Goal: Entertainment & Leisure: Consume media (video, audio)

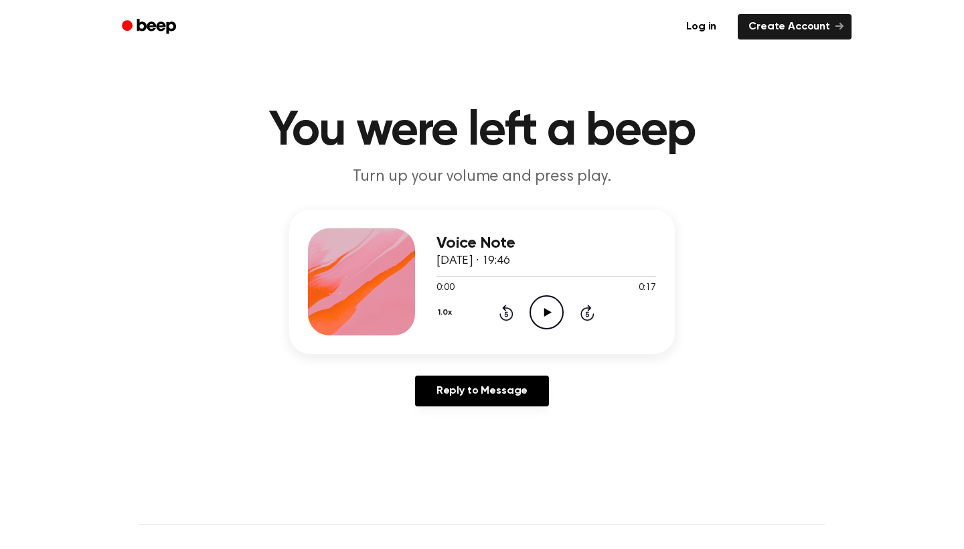
click at [550, 306] on icon "Play Audio" at bounding box center [546, 312] width 34 height 34
click at [546, 313] on icon at bounding box center [546, 312] width 7 height 9
click at [543, 309] on icon at bounding box center [546, 312] width 6 height 9
click at [543, 309] on icon "Play Audio" at bounding box center [546, 312] width 34 height 34
click at [543, 309] on icon at bounding box center [546, 312] width 6 height 9
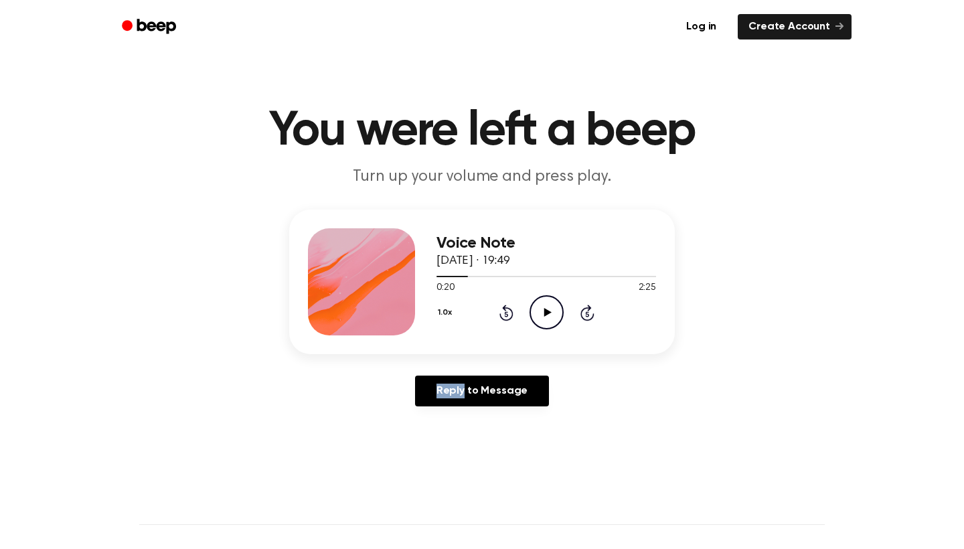
click at [543, 309] on icon "Play Audio" at bounding box center [546, 312] width 34 height 34
click at [543, 309] on icon at bounding box center [546, 312] width 6 height 9
click at [504, 315] on icon "Rewind 5 seconds" at bounding box center [505, 312] width 15 height 17
click at [544, 315] on icon at bounding box center [546, 312] width 7 height 9
click at [509, 313] on icon "Rewind 5 seconds" at bounding box center [505, 312] width 15 height 17
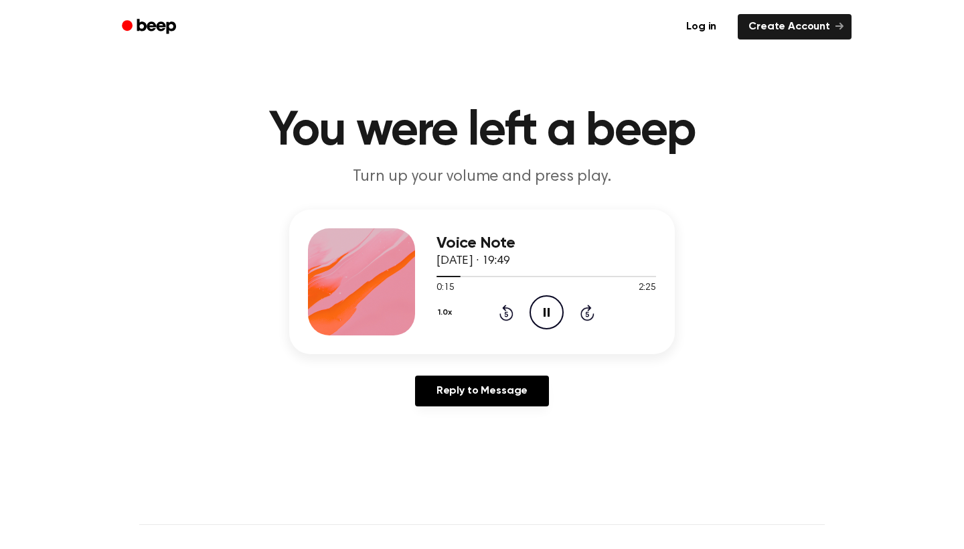
click at [509, 313] on icon "Rewind 5 seconds" at bounding box center [505, 312] width 15 height 17
click at [542, 313] on icon "Pause Audio" at bounding box center [546, 312] width 34 height 34
click at [540, 309] on icon "Play Audio" at bounding box center [546, 312] width 34 height 34
click at [547, 308] on icon "Pause Audio" at bounding box center [546, 312] width 34 height 34
click at [541, 323] on icon "Play Audio" at bounding box center [546, 312] width 34 height 34
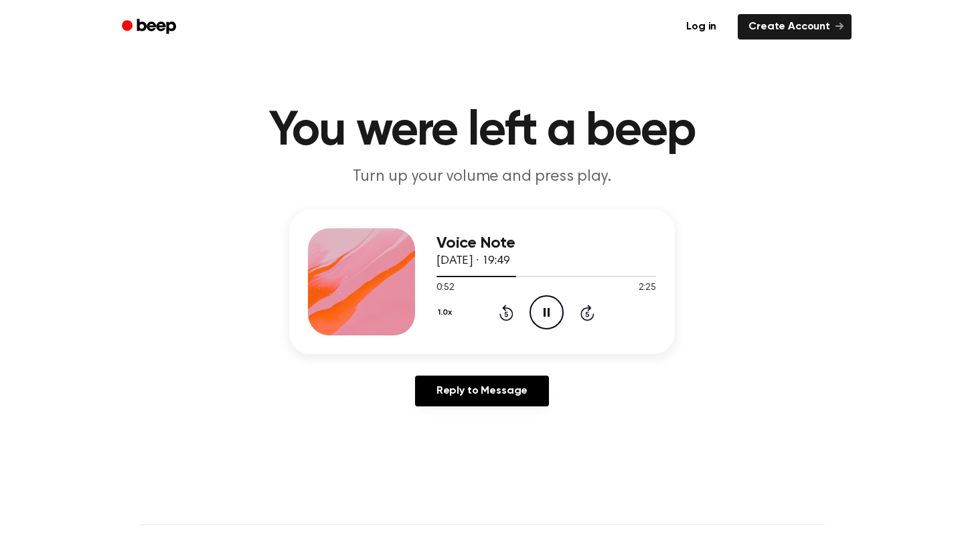
click at [543, 317] on icon "Pause Audio" at bounding box center [546, 312] width 34 height 34
click at [505, 316] on icon at bounding box center [505, 313] width 3 height 5
click at [548, 310] on icon "Play Audio" at bounding box center [546, 312] width 34 height 34
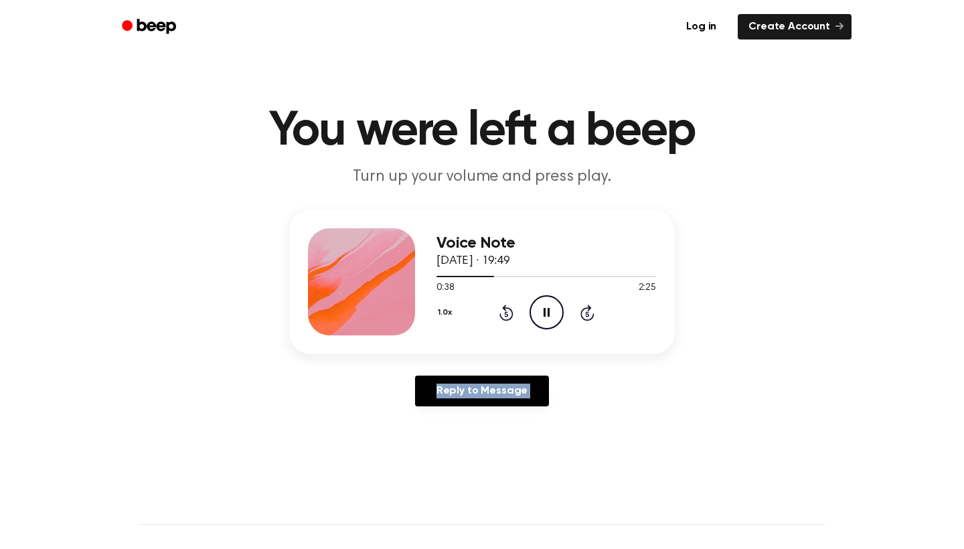
click at [702, 349] on div "Voice Note 28 September 2025 · 19:49 0:38 2:25 Your browser does not support th…" at bounding box center [481, 312] width 931 height 207
click at [543, 306] on icon "Pause Audio" at bounding box center [546, 312] width 34 height 34
click at [510, 305] on icon "Rewind 5 seconds" at bounding box center [505, 312] width 15 height 17
click at [535, 305] on icon "Play Audio" at bounding box center [546, 312] width 34 height 34
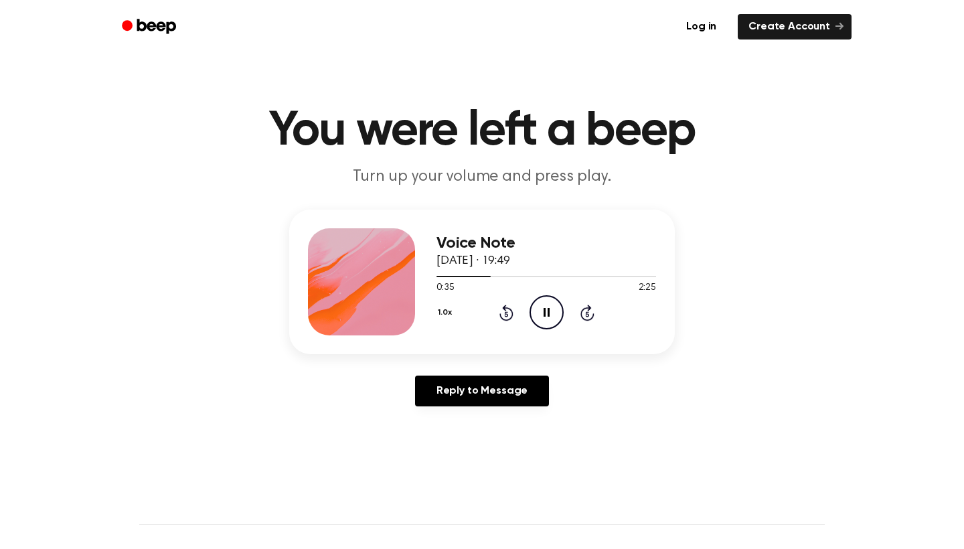
click at [535, 305] on icon "Pause Audio" at bounding box center [546, 312] width 34 height 34
click at [505, 317] on icon "Rewind 5 seconds" at bounding box center [505, 312] width 15 height 17
click at [542, 317] on icon "Play Audio" at bounding box center [546, 312] width 34 height 34
click at [409, 3] on div "Log in Create Account" at bounding box center [481, 27] width 739 height 54
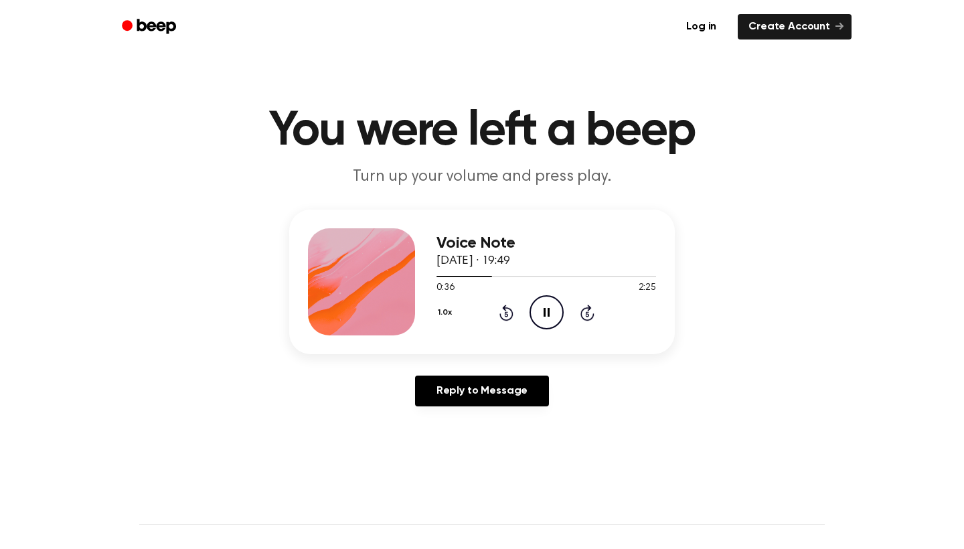
click at [547, 309] on icon "Pause Audio" at bounding box center [546, 312] width 34 height 34
click at [545, 323] on icon "Play Audio" at bounding box center [546, 312] width 34 height 34
click at [541, 306] on icon "Pause Audio" at bounding box center [546, 312] width 34 height 34
click at [552, 314] on icon "Play Audio" at bounding box center [546, 312] width 34 height 34
click at [545, 307] on icon "Pause Audio" at bounding box center [546, 312] width 34 height 34
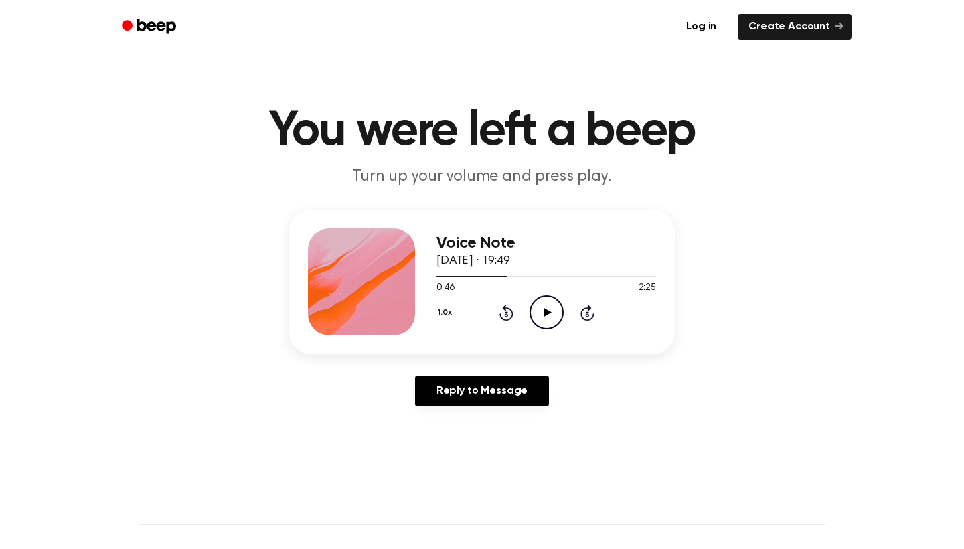
click at [555, 309] on icon "Play Audio" at bounding box center [546, 312] width 34 height 34
click at [545, 313] on icon at bounding box center [546, 312] width 6 height 9
click at [509, 299] on div "1.0x Rewind 5 seconds Play Audio Skip 5 seconds" at bounding box center [545, 312] width 219 height 34
click at [509, 306] on icon "Rewind 5 seconds" at bounding box center [505, 312] width 15 height 17
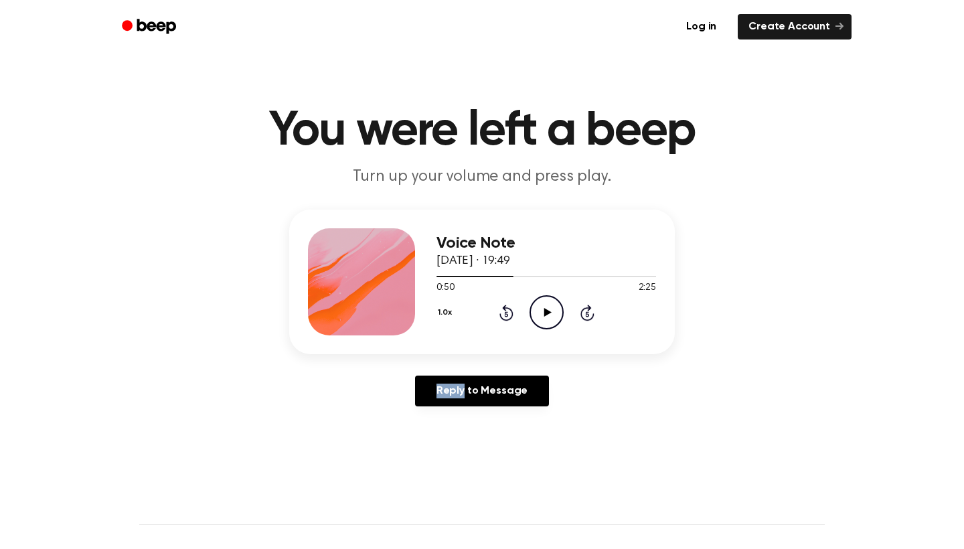
click at [537, 306] on icon "Play Audio" at bounding box center [546, 312] width 34 height 34
click at [545, 307] on icon "Pause Audio" at bounding box center [546, 312] width 34 height 34
click at [538, 316] on icon "Play Audio" at bounding box center [546, 312] width 34 height 34
click at [505, 315] on icon "Rewind 5 seconds" at bounding box center [505, 312] width 15 height 17
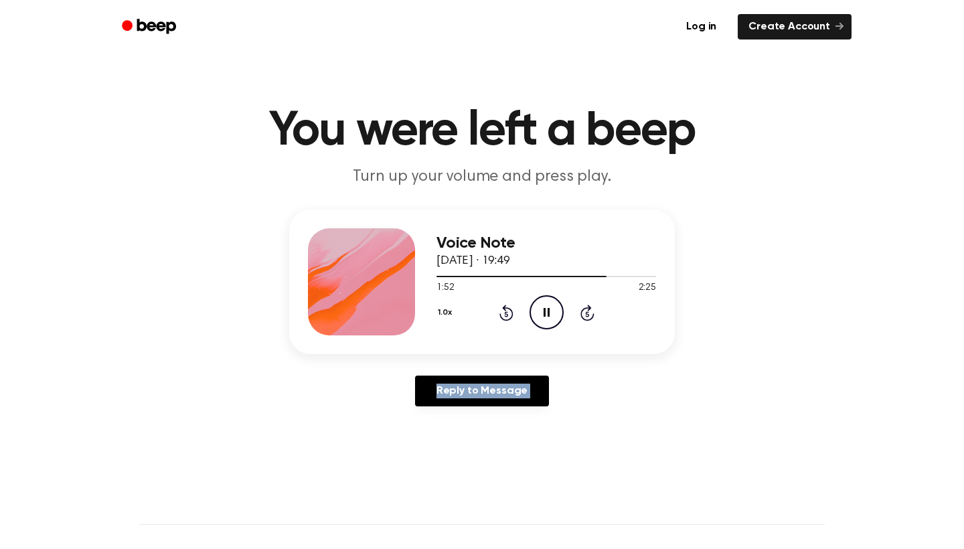
click at [505, 315] on icon "Rewind 5 seconds" at bounding box center [505, 312] width 15 height 17
click at [505, 314] on icon at bounding box center [505, 313] width 3 height 5
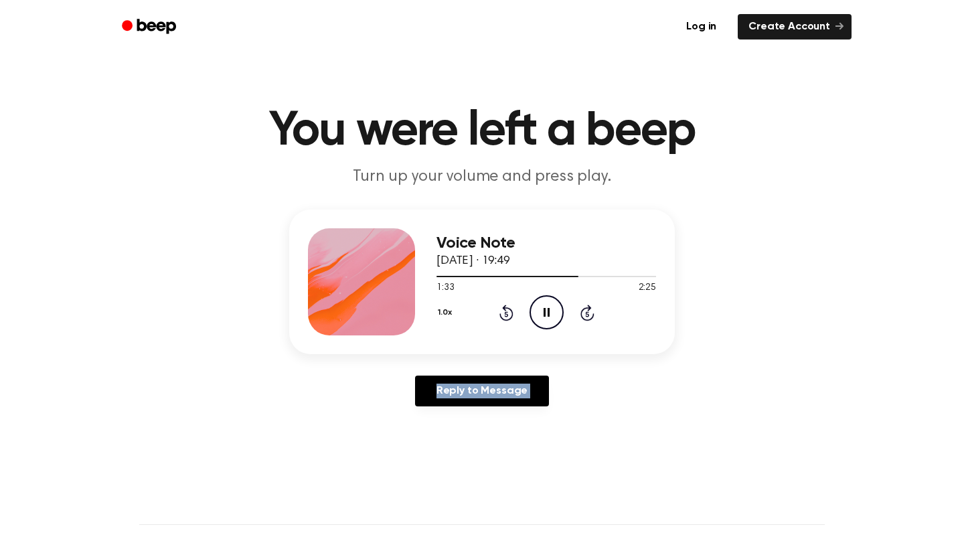
click at [505, 314] on icon at bounding box center [505, 313] width 3 height 5
click at [719, 352] on div "Voice Note 28 September 2025 · 19:49 1:24 2:25 Your browser does not support th…" at bounding box center [481, 312] width 931 height 207
click at [543, 311] on icon "Pause Audio" at bounding box center [546, 312] width 34 height 34
click at [544, 305] on icon "Play Audio" at bounding box center [546, 312] width 34 height 34
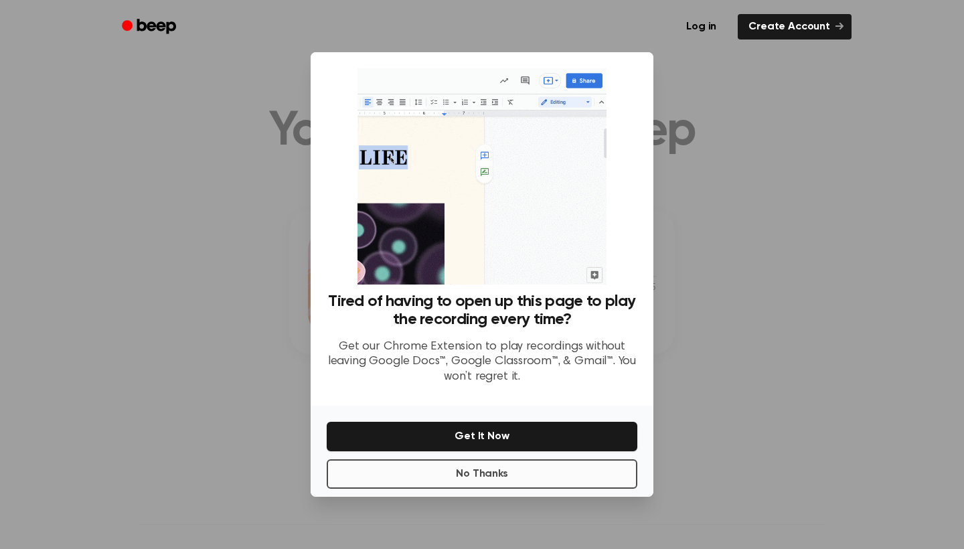
click at [529, 474] on button "No Thanks" at bounding box center [482, 473] width 310 height 29
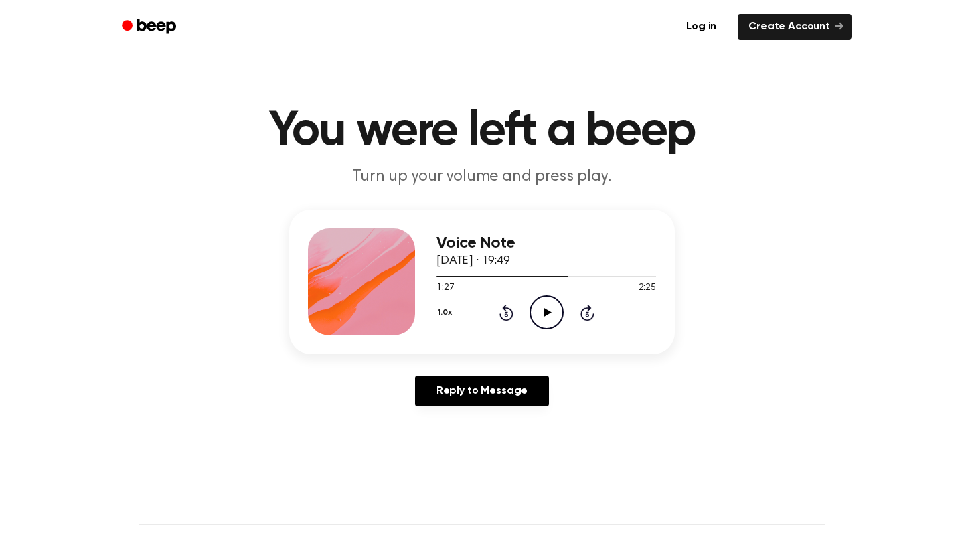
click at [544, 328] on icon "Play Audio" at bounding box center [546, 312] width 34 height 34
click at [514, 306] on div "1.0x Rewind 5 seconds Pause Audio Skip 5 seconds" at bounding box center [545, 312] width 219 height 34
click at [507, 308] on icon at bounding box center [506, 312] width 14 height 16
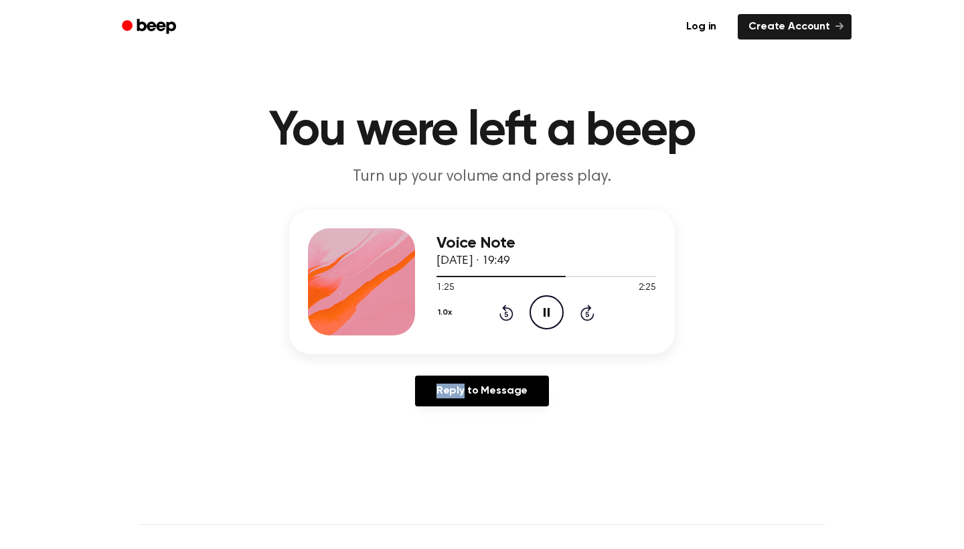
click at [507, 308] on icon at bounding box center [506, 312] width 14 height 16
click at [797, 227] on div "Voice Note 28 September 2025 · 19:49 1:10 2:25 Your browser does not support th…" at bounding box center [481, 312] width 931 height 207
click at [505, 309] on icon at bounding box center [506, 312] width 14 height 16
click at [547, 309] on icon "Pause Audio" at bounding box center [546, 312] width 34 height 34
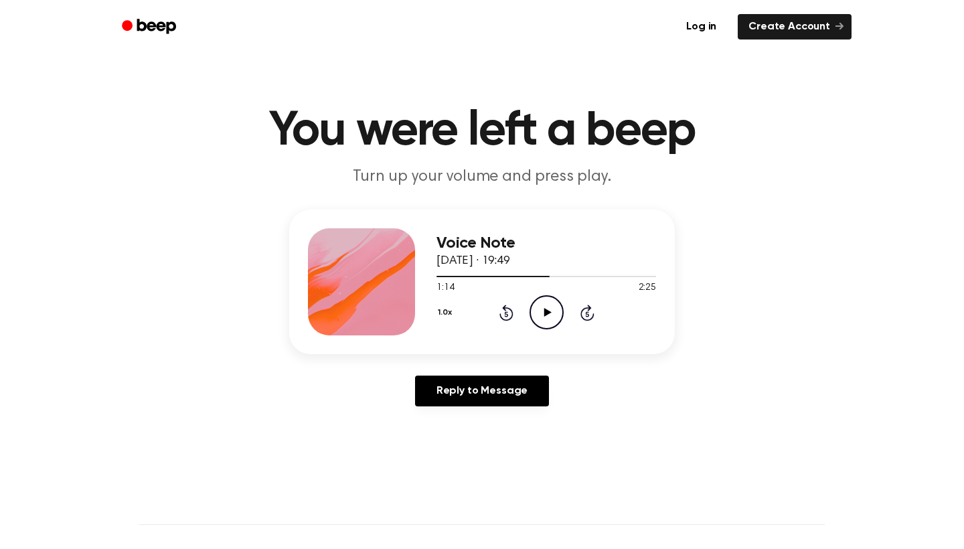
click at [549, 319] on icon "Play Audio" at bounding box center [546, 312] width 34 height 34
click at [545, 310] on icon "Pause Audio" at bounding box center [546, 312] width 34 height 34
click at [402, 3] on div "Log in Create Account" at bounding box center [481, 27] width 739 height 54
click at [549, 308] on icon "Play Audio" at bounding box center [546, 312] width 34 height 34
click at [509, 319] on icon at bounding box center [506, 312] width 14 height 16
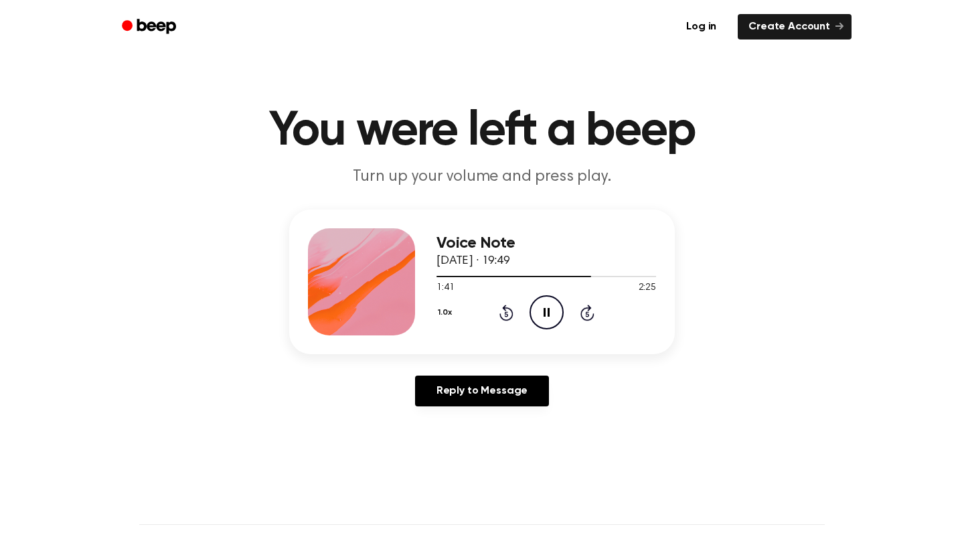
click at [507, 316] on icon at bounding box center [505, 313] width 3 height 5
click at [541, 310] on icon "Pause Audio" at bounding box center [546, 312] width 34 height 34
click at [548, 308] on icon "Play Audio" at bounding box center [546, 312] width 34 height 34
click at [505, 308] on icon at bounding box center [506, 312] width 14 height 16
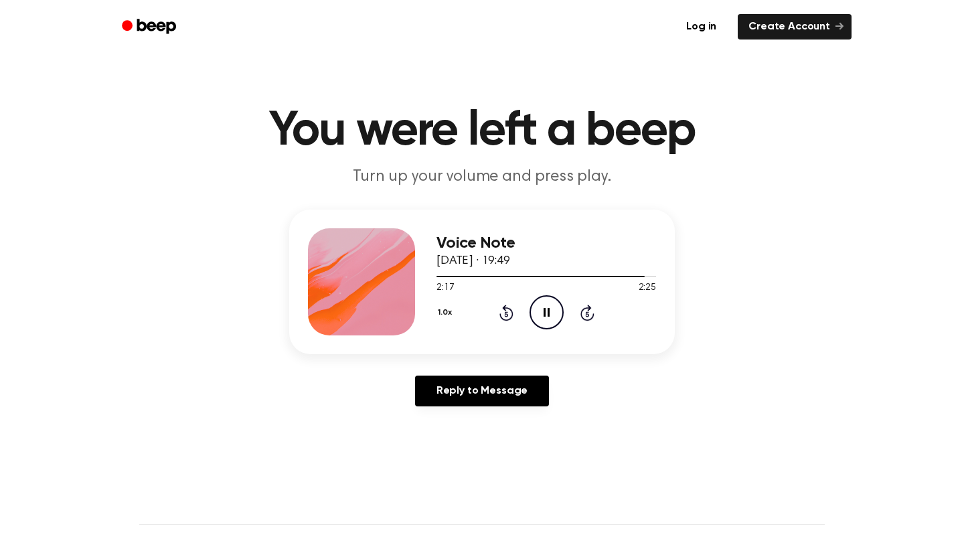
click at [505, 308] on icon at bounding box center [506, 312] width 14 height 16
click at [504, 310] on icon at bounding box center [506, 312] width 14 height 16
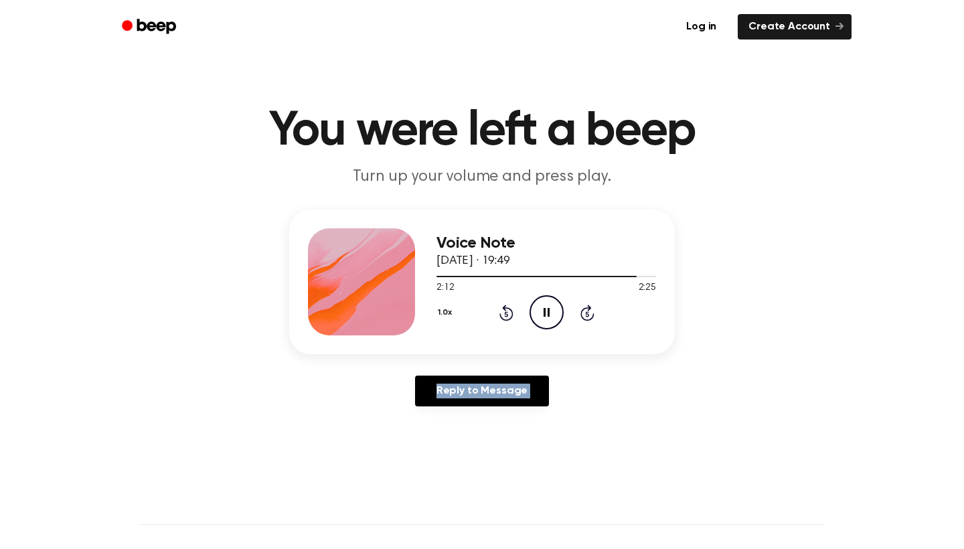
click at [504, 310] on icon at bounding box center [506, 312] width 14 height 16
click at [544, 306] on icon "Pause Audio" at bounding box center [546, 312] width 34 height 34
click at [323, 4] on div "Log in Create Account" at bounding box center [481, 27] width 739 height 54
click at [555, 306] on icon "Play Audio" at bounding box center [546, 312] width 34 height 34
click at [551, 315] on icon "Play Audio" at bounding box center [546, 312] width 34 height 34
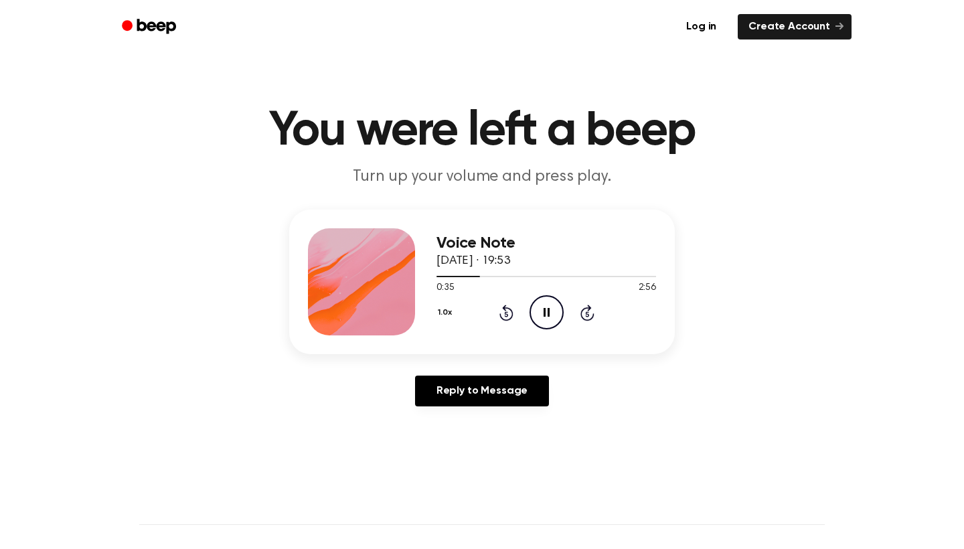
click at [539, 302] on icon "Pause Audio" at bounding box center [546, 312] width 34 height 34
click at [539, 310] on icon "Play Audio" at bounding box center [546, 312] width 34 height 34
click at [536, 279] on div at bounding box center [545, 275] width 219 height 11
click at [498, 313] on icon "Rewind 5 seconds" at bounding box center [505, 312] width 15 height 17
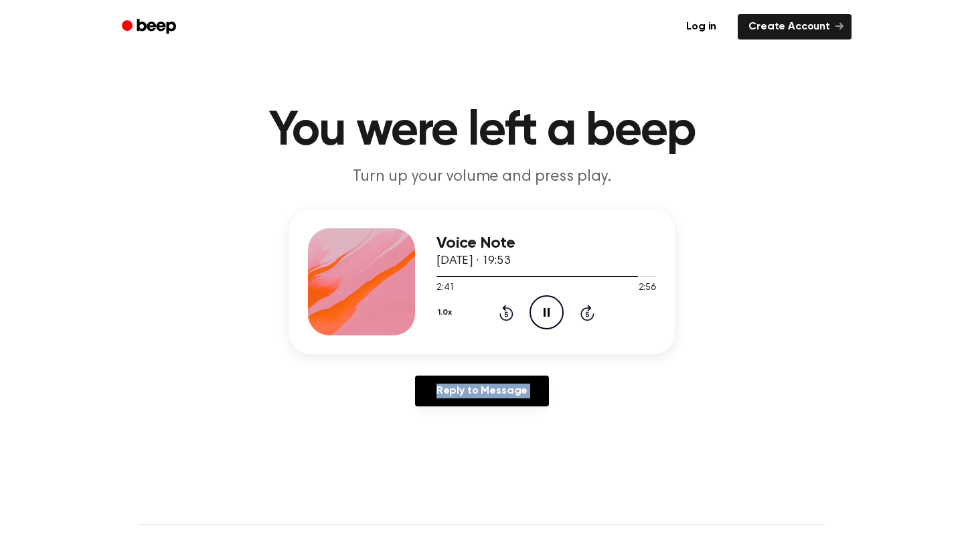
click at [498, 313] on icon "Rewind 5 seconds" at bounding box center [505, 312] width 15 height 17
click at [544, 313] on icon at bounding box center [546, 312] width 7 height 9
click at [545, 312] on icon "Pause Audio" at bounding box center [546, 312] width 34 height 34
click at [506, 307] on icon at bounding box center [506, 312] width 14 height 16
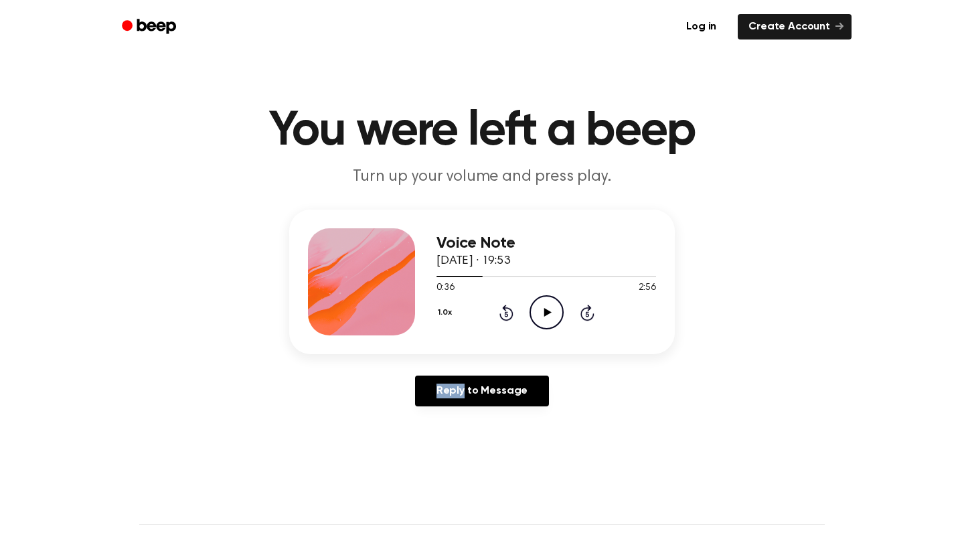
click at [551, 312] on icon "Play Audio" at bounding box center [546, 312] width 34 height 34
click at [505, 315] on icon "Rewind 5 seconds" at bounding box center [505, 312] width 15 height 17
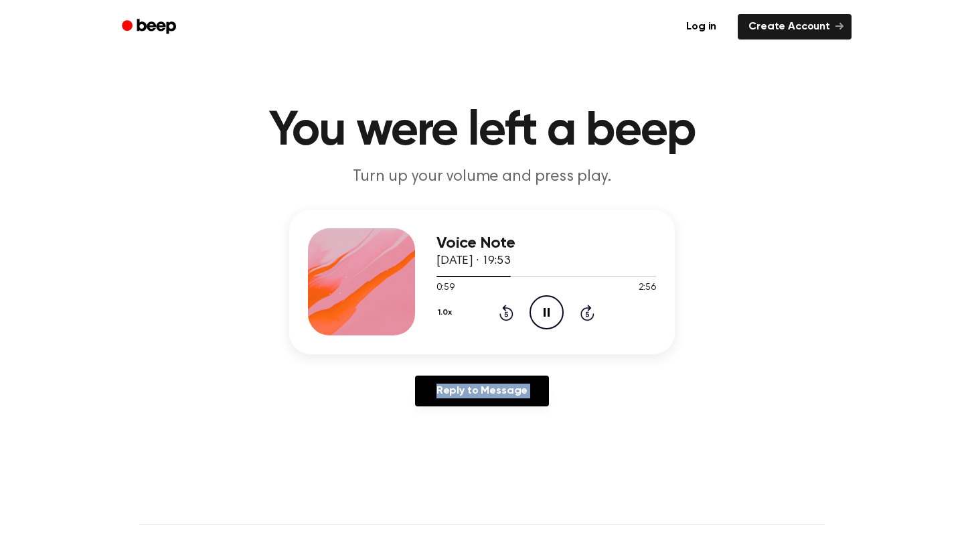
click at [507, 316] on icon at bounding box center [505, 313] width 3 height 5
click at [541, 310] on icon "Play Audio" at bounding box center [546, 312] width 34 height 34
click at [543, 274] on div at bounding box center [545, 275] width 219 height 11
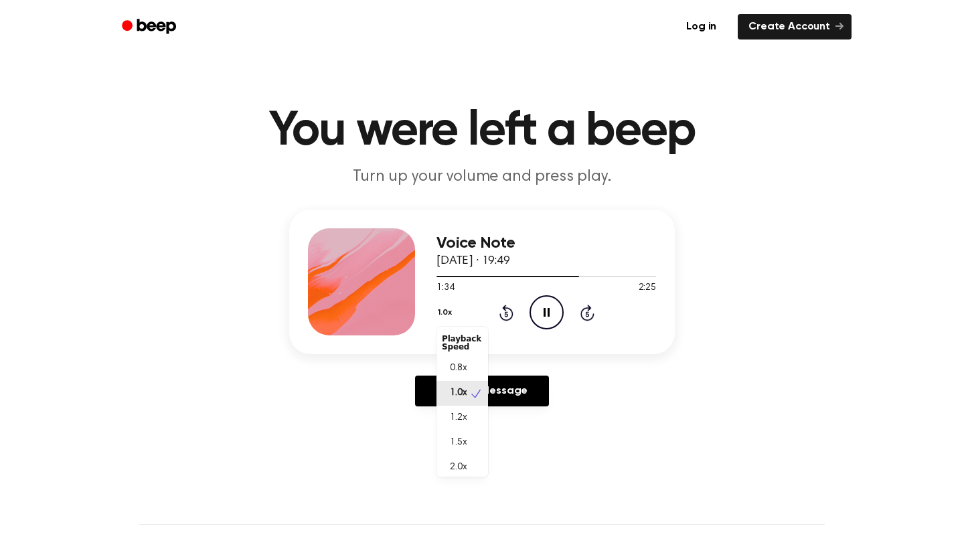
click at [442, 315] on button "1.0x" at bounding box center [446, 312] width 20 height 23
click at [475, 443] on div "1.5x" at bounding box center [462, 442] width 52 height 25
click at [608, 276] on div at bounding box center [545, 276] width 219 height 1
click at [548, 312] on icon at bounding box center [546, 312] width 7 height 9
click at [450, 313] on button "1.5x" at bounding box center [445, 312] width 19 height 23
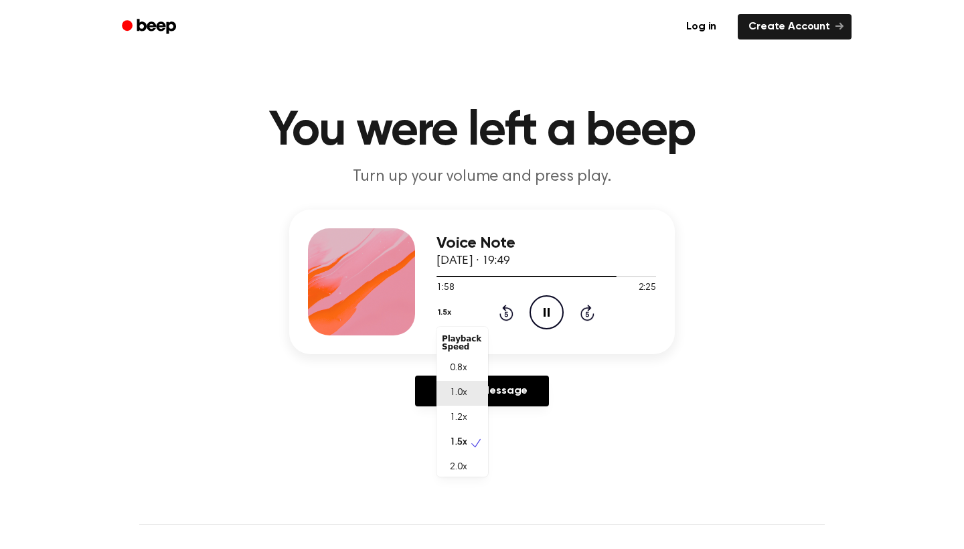
click at [464, 399] on span "1.0x" at bounding box center [458, 393] width 17 height 14
click at [602, 276] on div at bounding box center [545, 276] width 219 height 1
click at [549, 306] on icon "Play Audio" at bounding box center [546, 312] width 34 height 34
